Goal: Check status: Check status

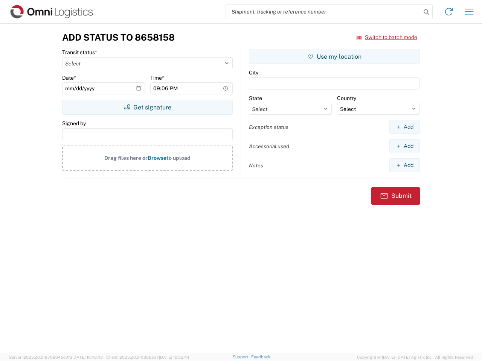
click at [323, 12] on input "search" at bounding box center [323, 12] width 195 height 14
click at [426, 12] on icon at bounding box center [426, 12] width 11 height 11
click at [449, 12] on icon at bounding box center [449, 12] width 12 height 12
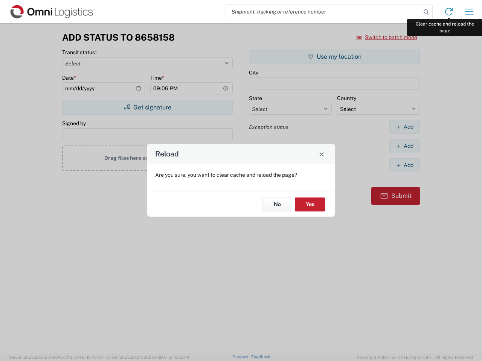
click at [469, 12] on div "Reload Are you sure, you want to clear cache and reload the page? No Yes" at bounding box center [241, 180] width 482 height 361
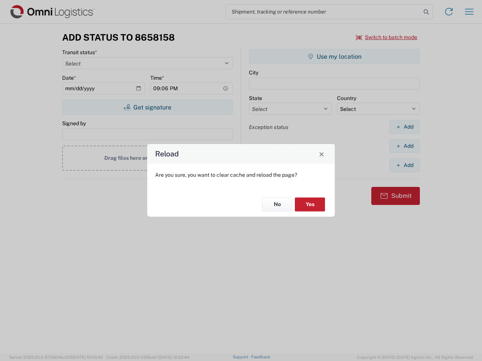
click at [387, 37] on div "Reload Are you sure, you want to clear cache and reload the page? No Yes" at bounding box center [241, 180] width 482 height 361
click at [147, 107] on div "Reload Are you sure, you want to clear cache and reload the page? No Yes" at bounding box center [241, 180] width 482 height 361
click at [334, 56] on div "Reload Are you sure, you want to clear cache and reload the page? No Yes" at bounding box center [241, 180] width 482 height 361
click at [404, 127] on div "Reload Are you sure, you want to clear cache and reload the page? No Yes" at bounding box center [241, 180] width 482 height 361
click at [404, 146] on div "Reload Are you sure, you want to clear cache and reload the page? No Yes" at bounding box center [241, 180] width 482 height 361
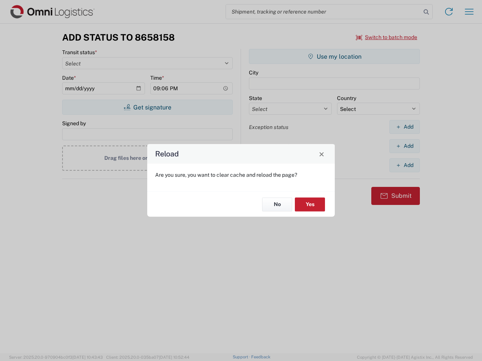
click at [404, 165] on div "Reload Are you sure, you want to clear cache and reload the page? No Yes" at bounding box center [241, 180] width 482 height 361
